Goal: Task Accomplishment & Management: Manage account settings

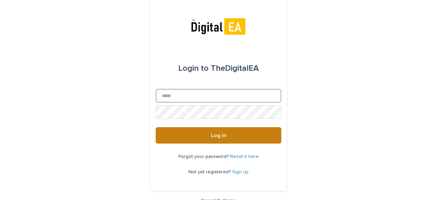
type input "**********"
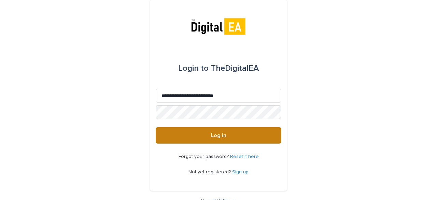
click at [198, 133] on button "Log in" at bounding box center [219, 135] width 126 height 16
